Goal: Transaction & Acquisition: Purchase product/service

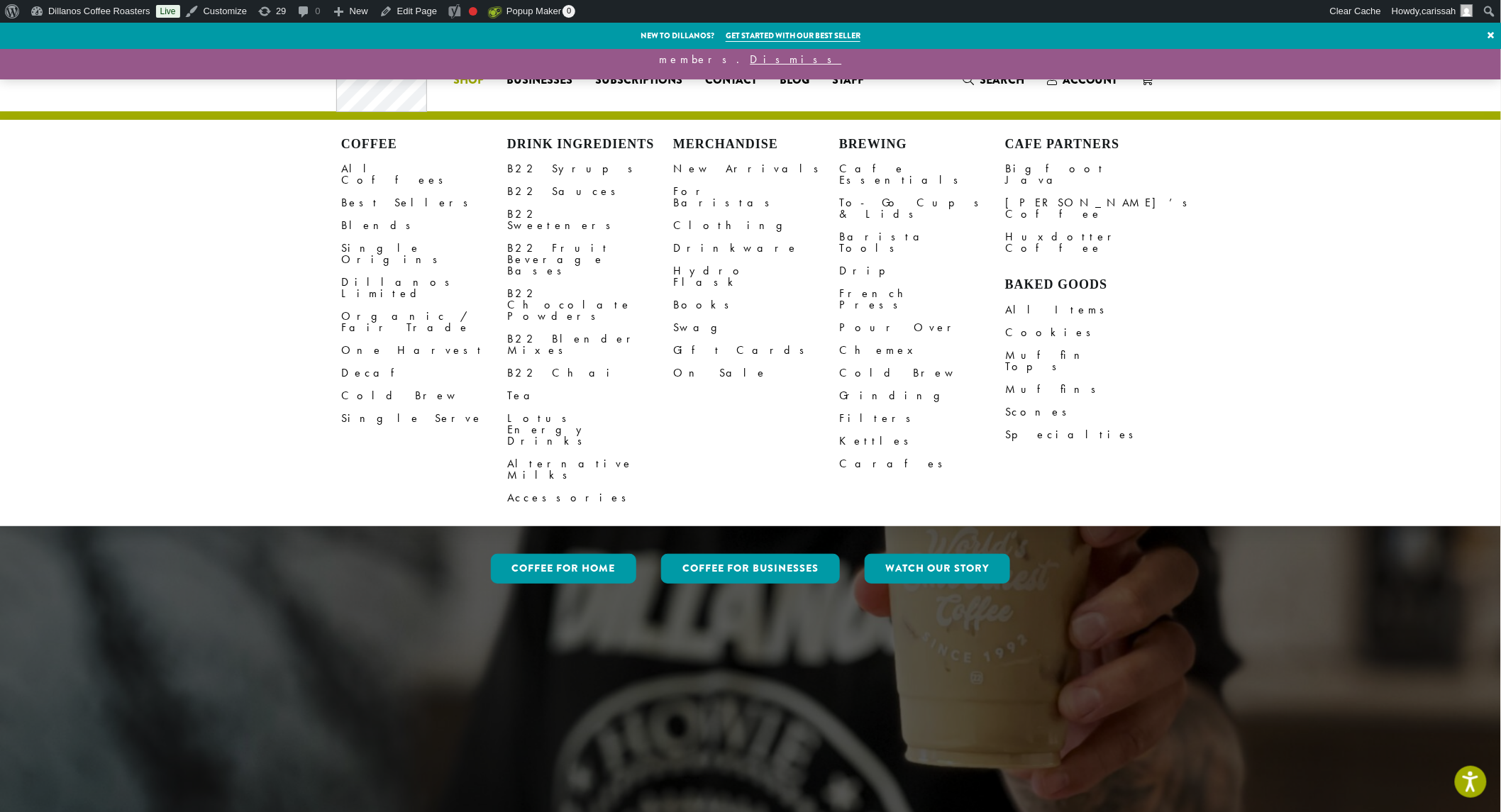
click at [1026, 321] on link "Cookies" at bounding box center [1087, 332] width 166 height 23
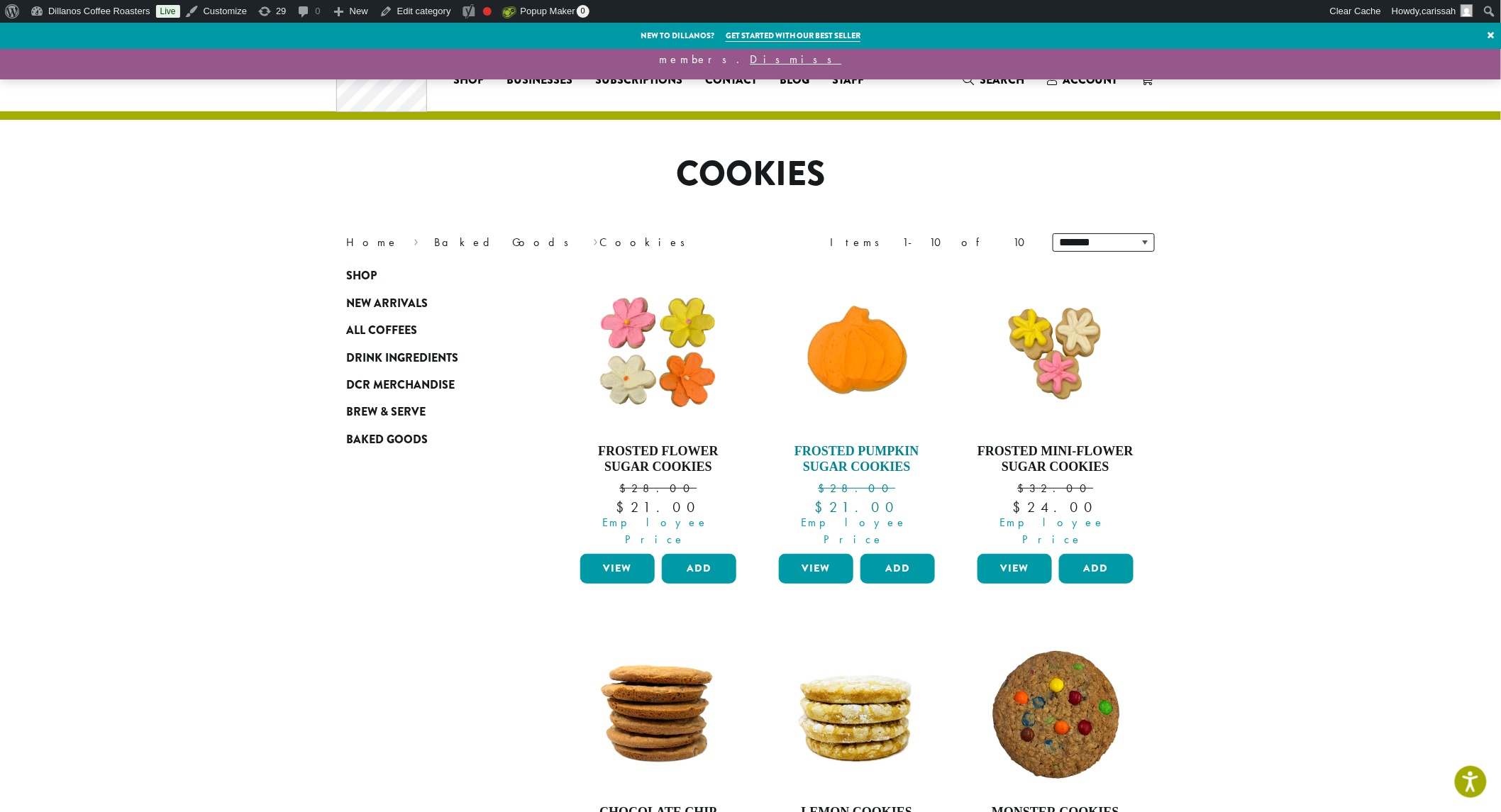
click at [855, 371] on img at bounding box center [857, 351] width 163 height 163
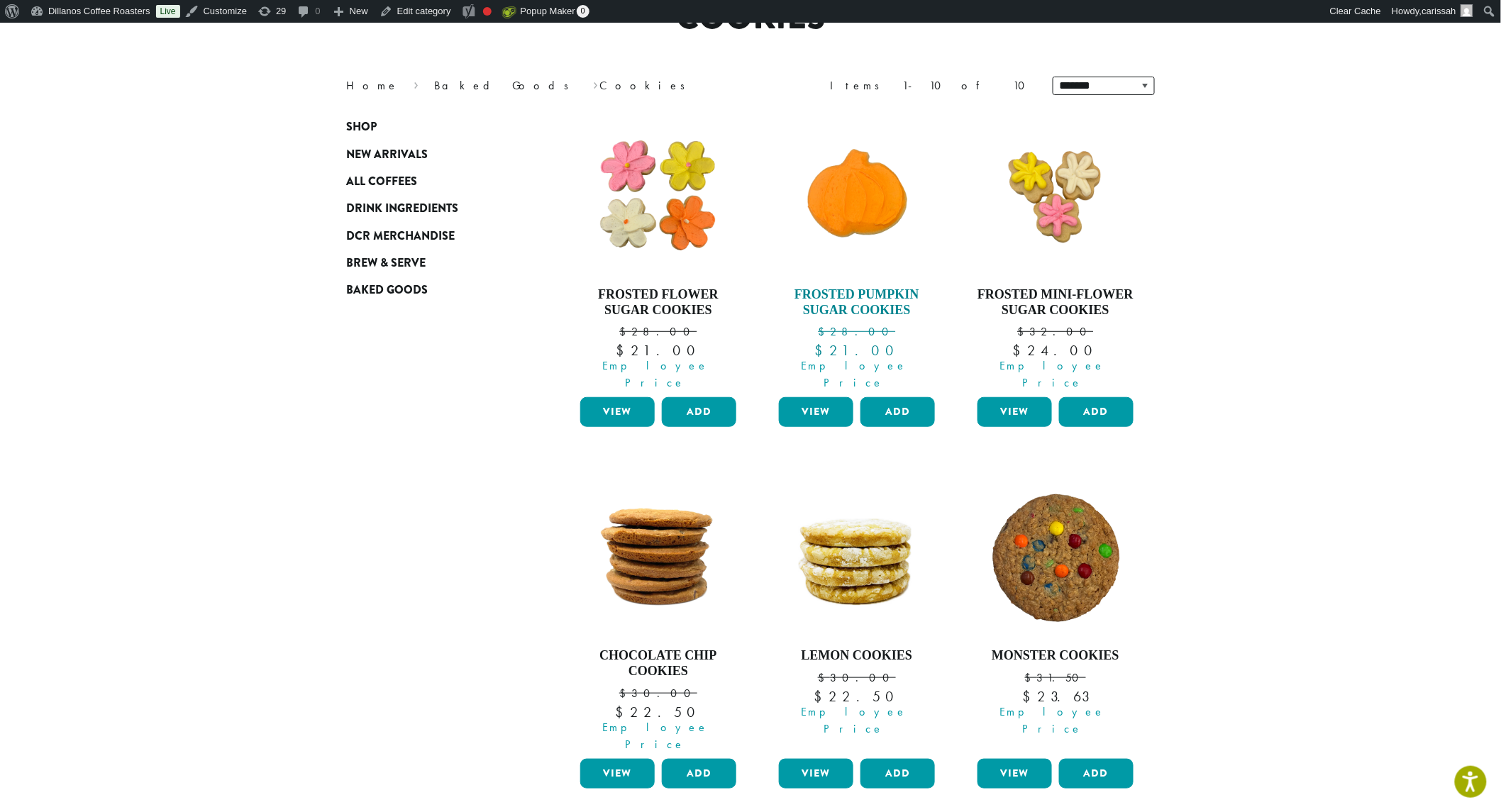
scroll to position [157, 0]
